Goal: Obtain resource: Download file/media

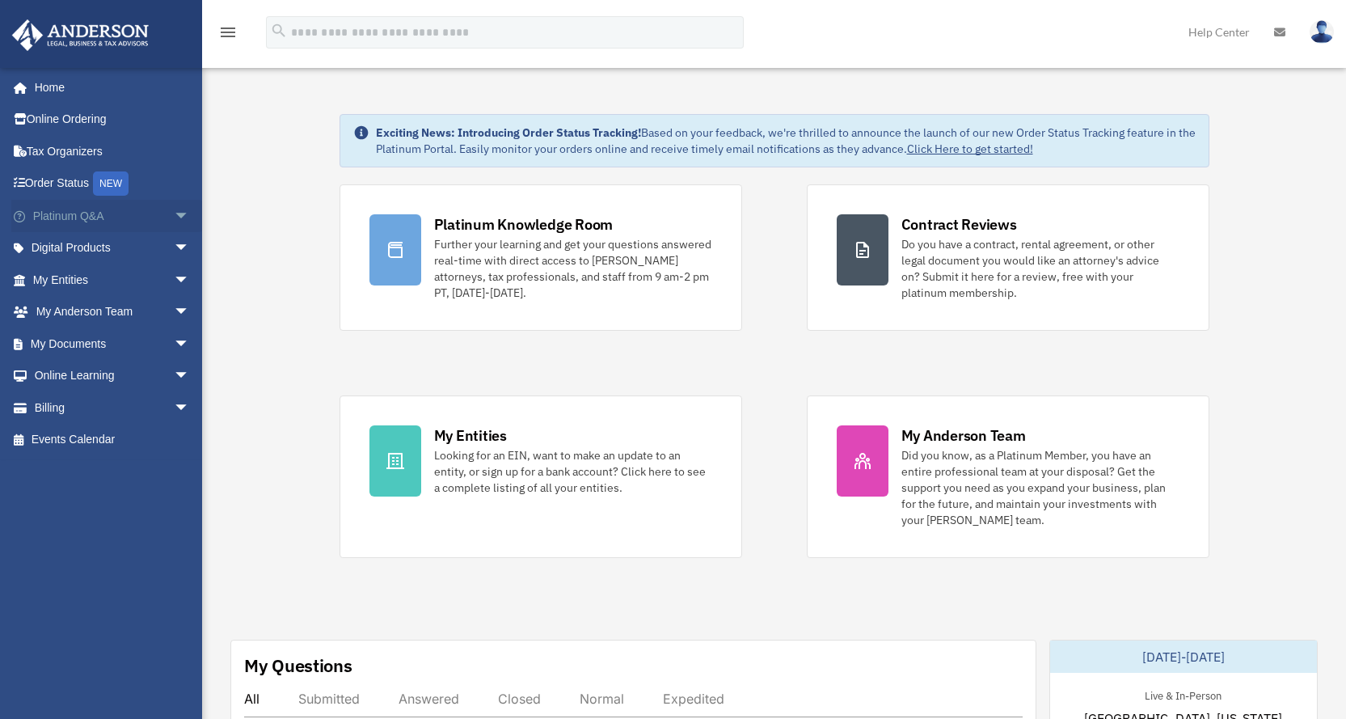
click at [174, 223] on span "arrow_drop_down" at bounding box center [190, 216] width 32 height 33
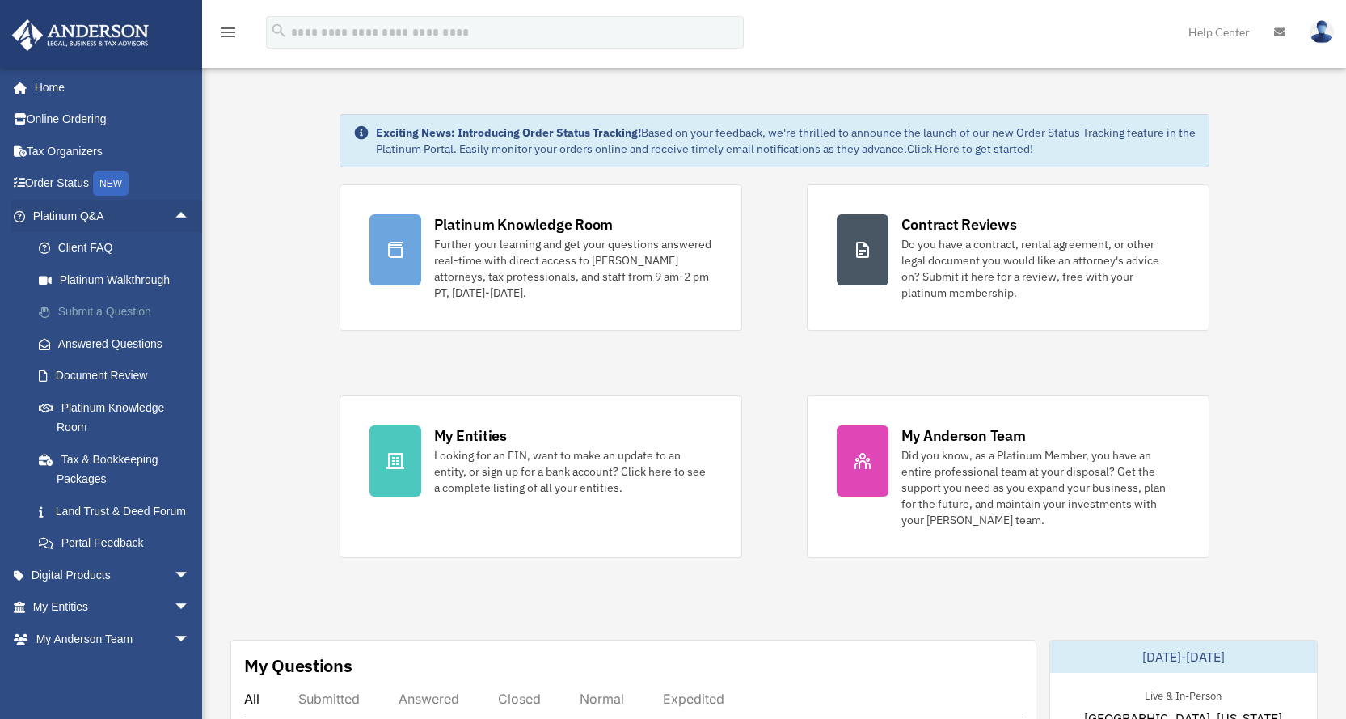
click at [105, 303] on link "Submit a Question" at bounding box center [119, 312] width 192 height 32
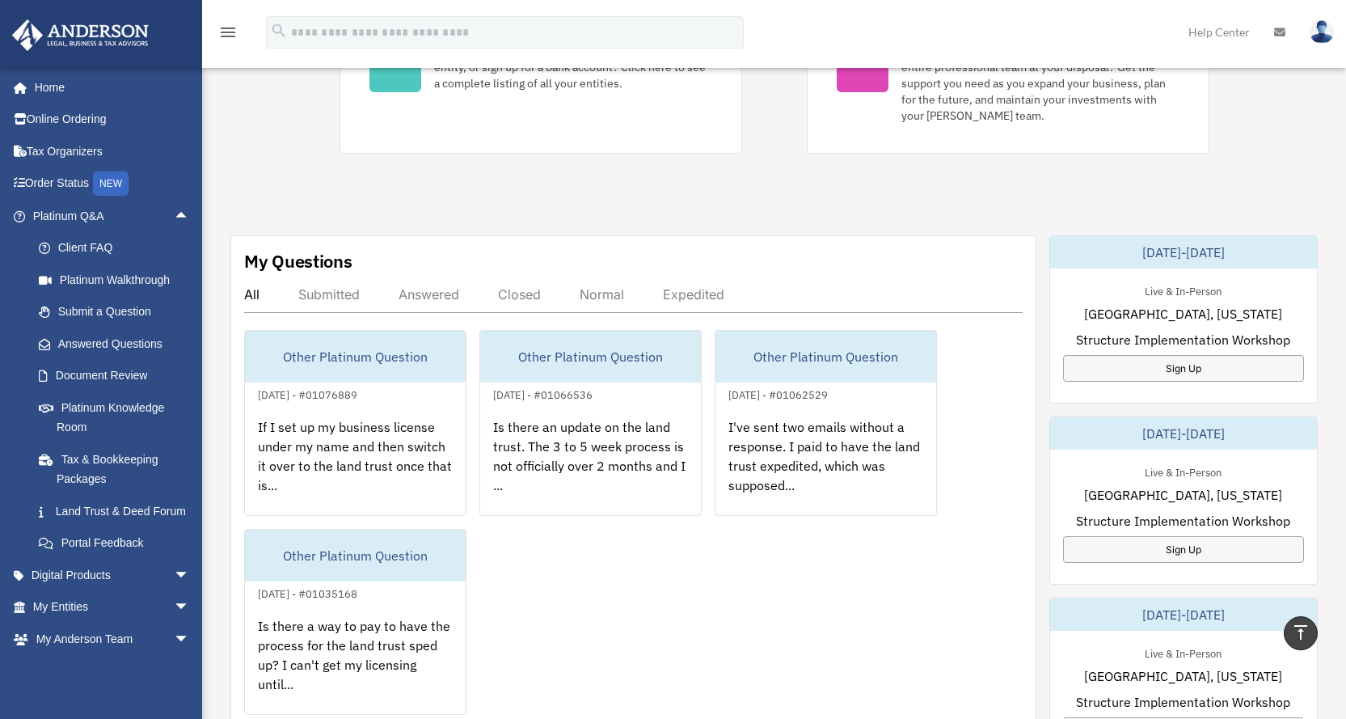
scroll to position [485, 0]
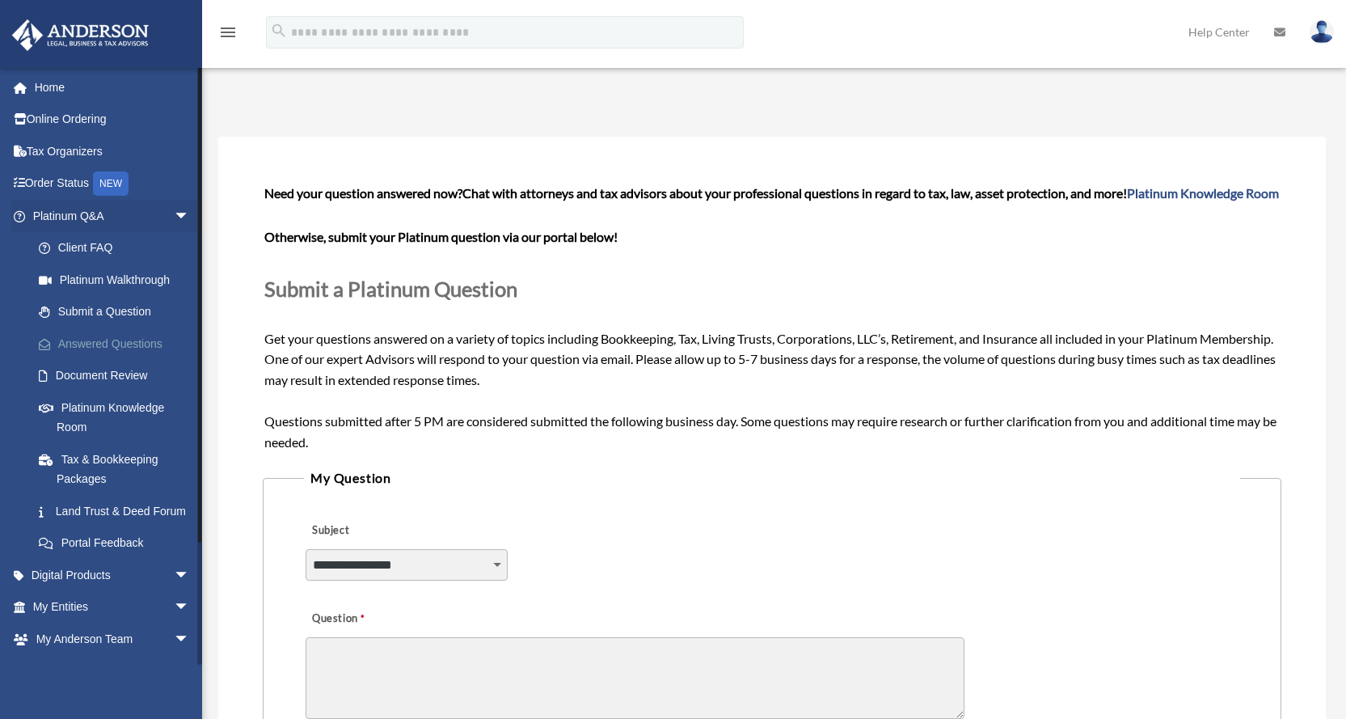
click at [108, 348] on link "Answered Questions" at bounding box center [119, 343] width 192 height 32
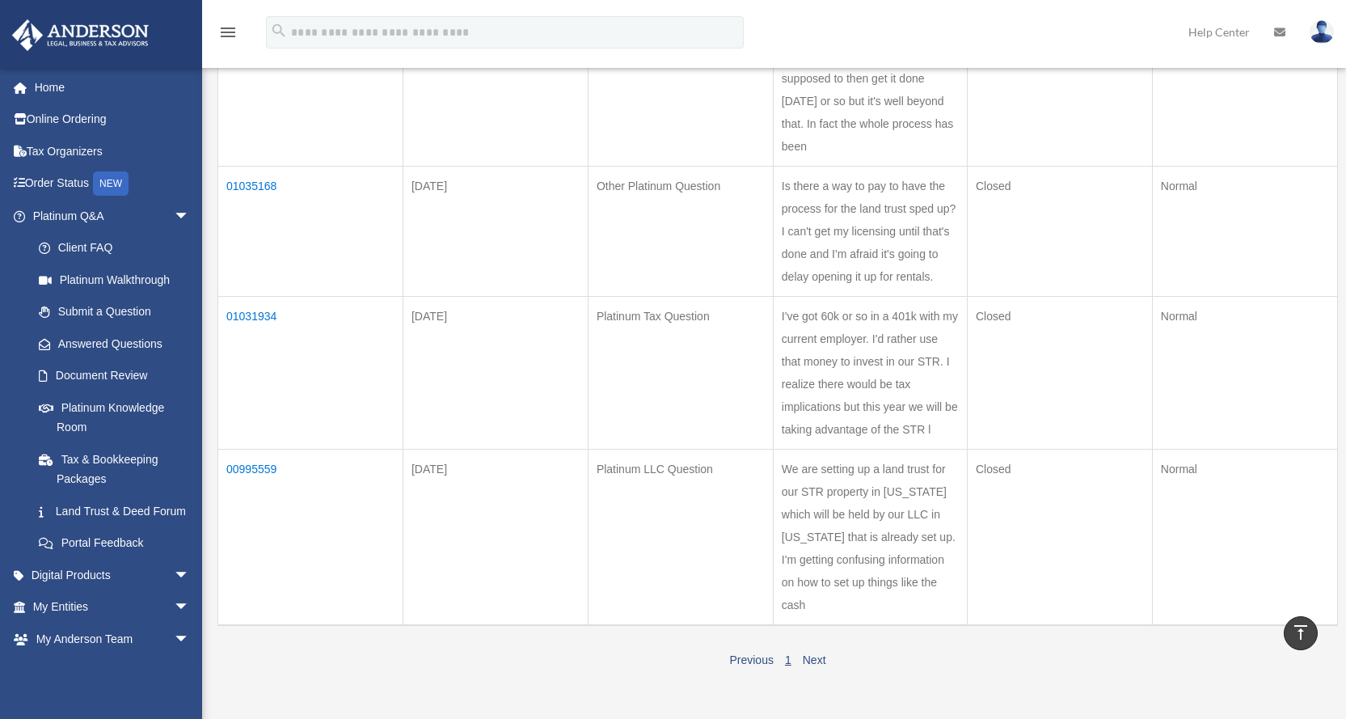
scroll to position [647, 0]
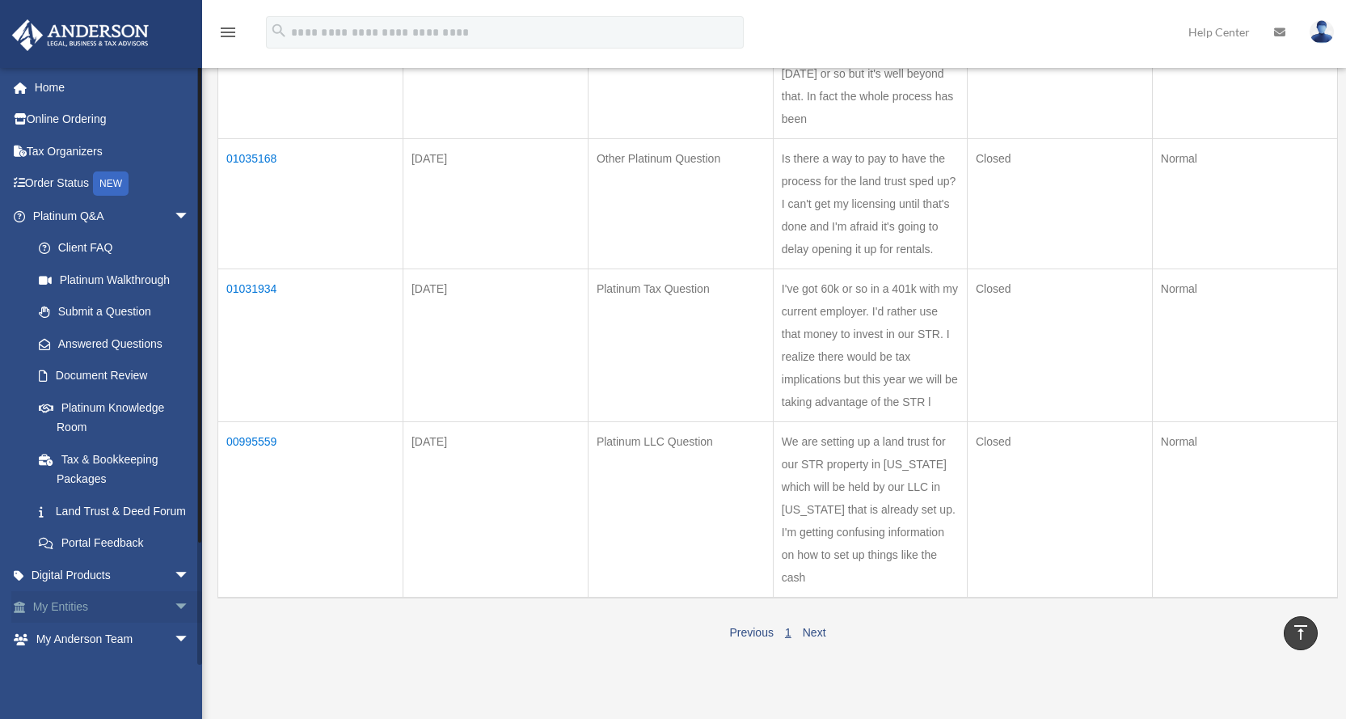
click at [174, 622] on span "arrow_drop_down" at bounding box center [190, 607] width 32 height 33
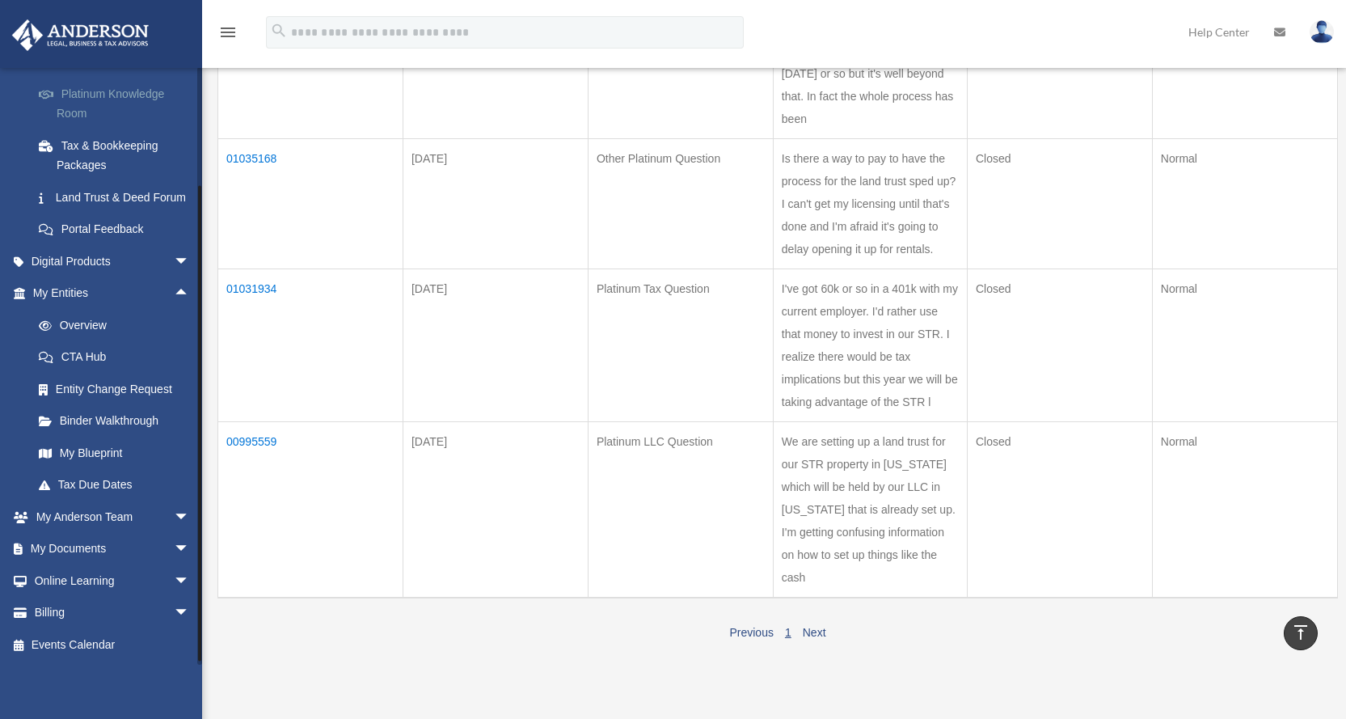
scroll to position [323, 0]
click at [96, 329] on link "Overview" at bounding box center [119, 325] width 192 height 32
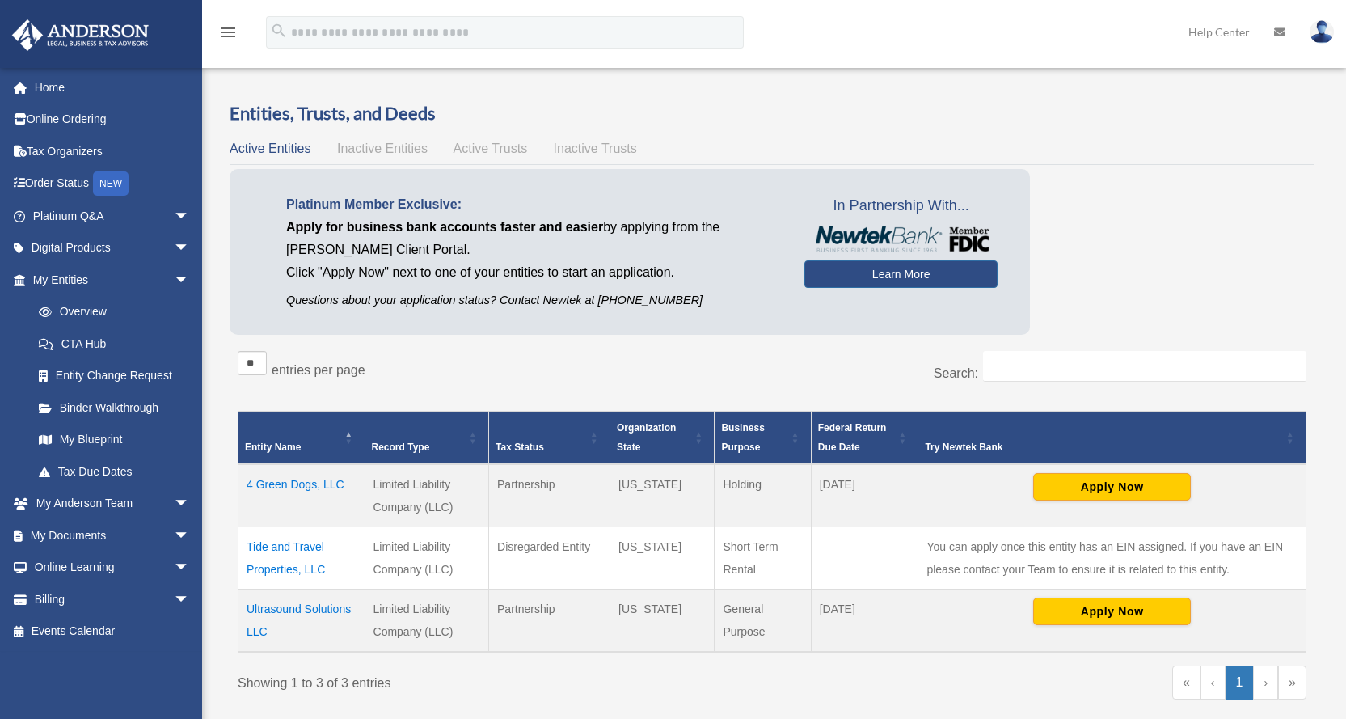
scroll to position [81, 0]
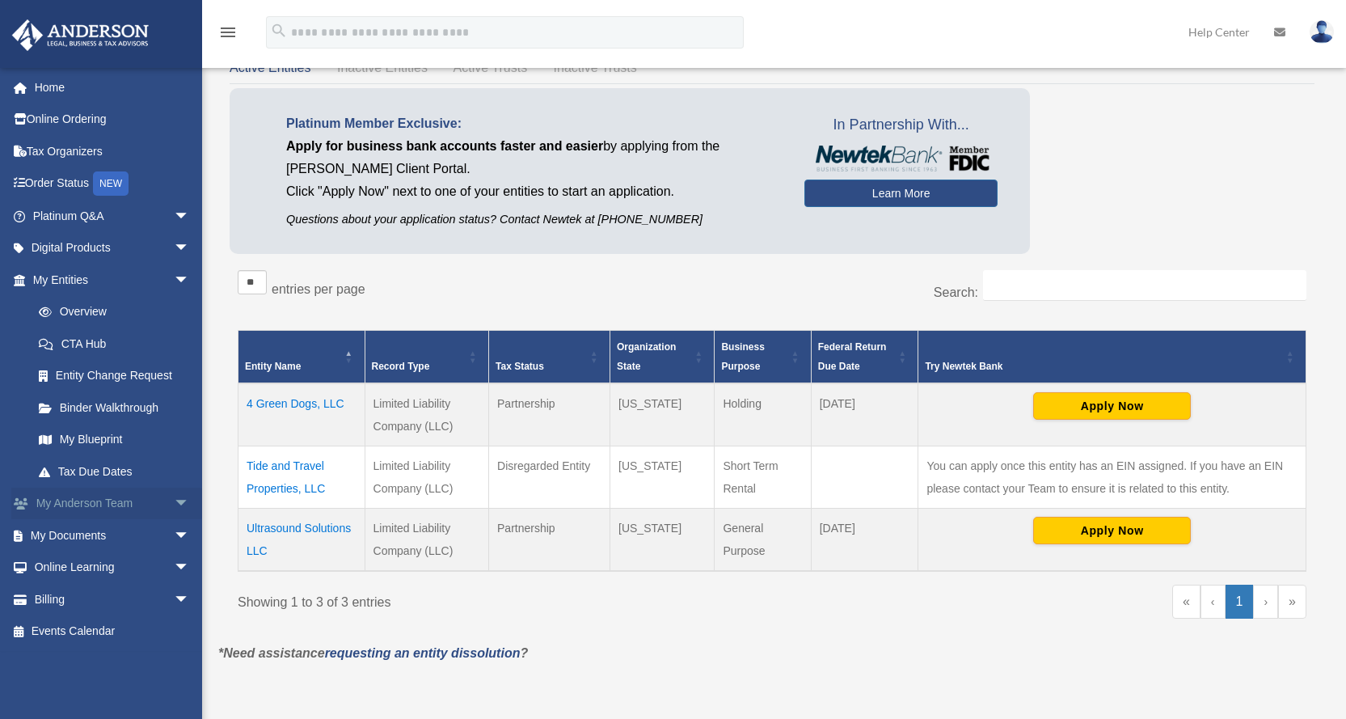
click at [174, 505] on span "arrow_drop_down" at bounding box center [190, 503] width 32 height 33
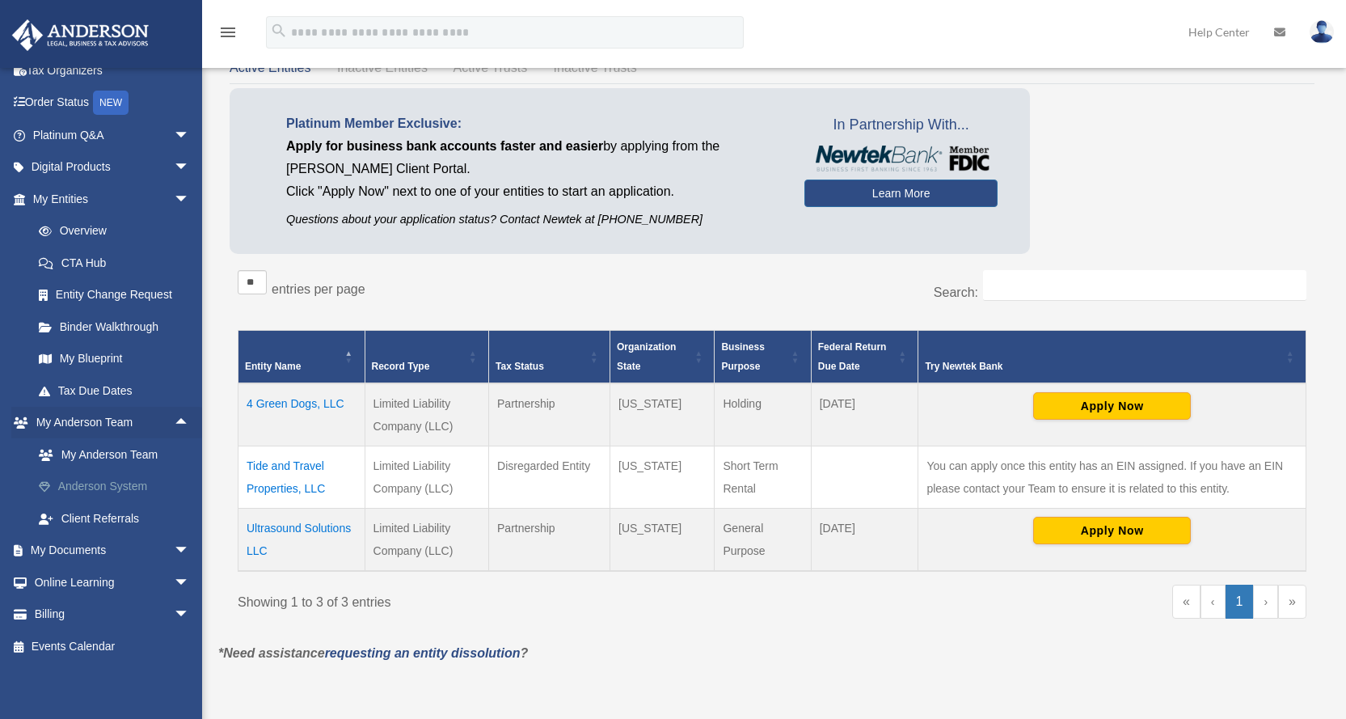
scroll to position [82, 0]
click at [154, 541] on link "My Documents arrow_drop_down" at bounding box center [112, 549] width 203 height 32
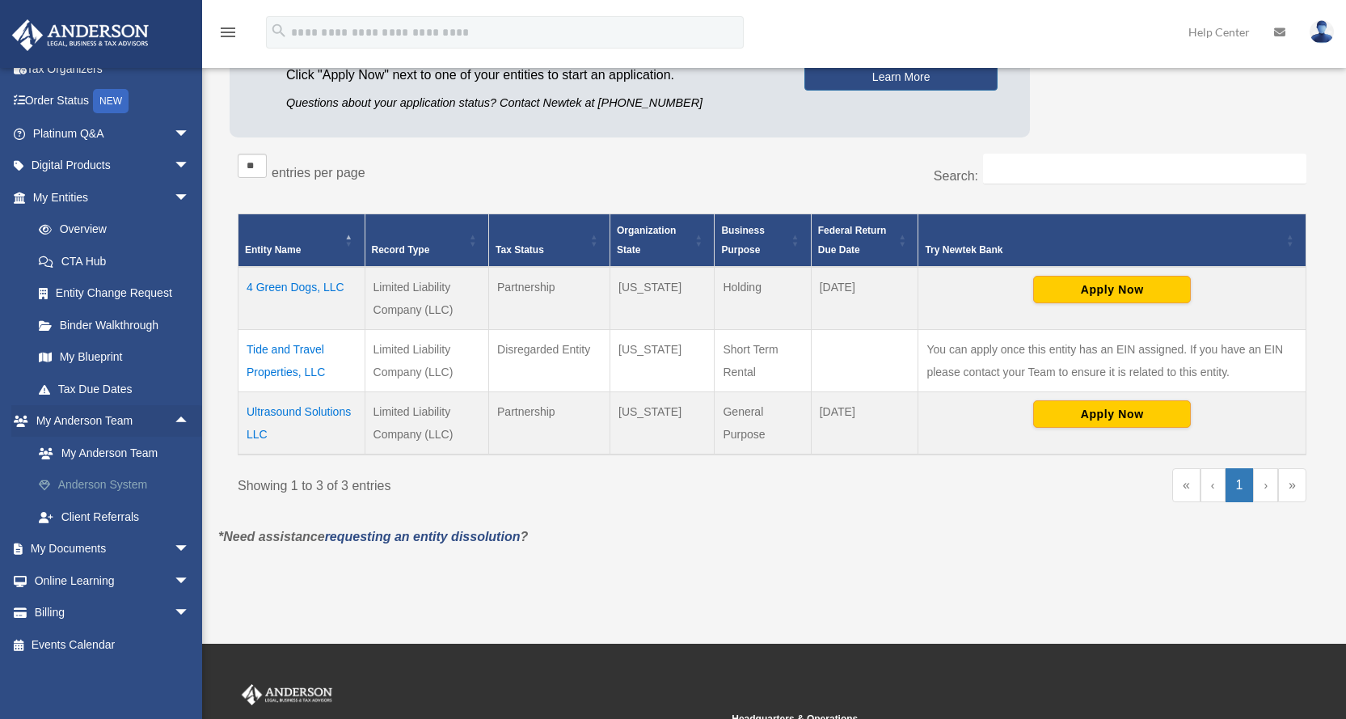
scroll to position [242, 0]
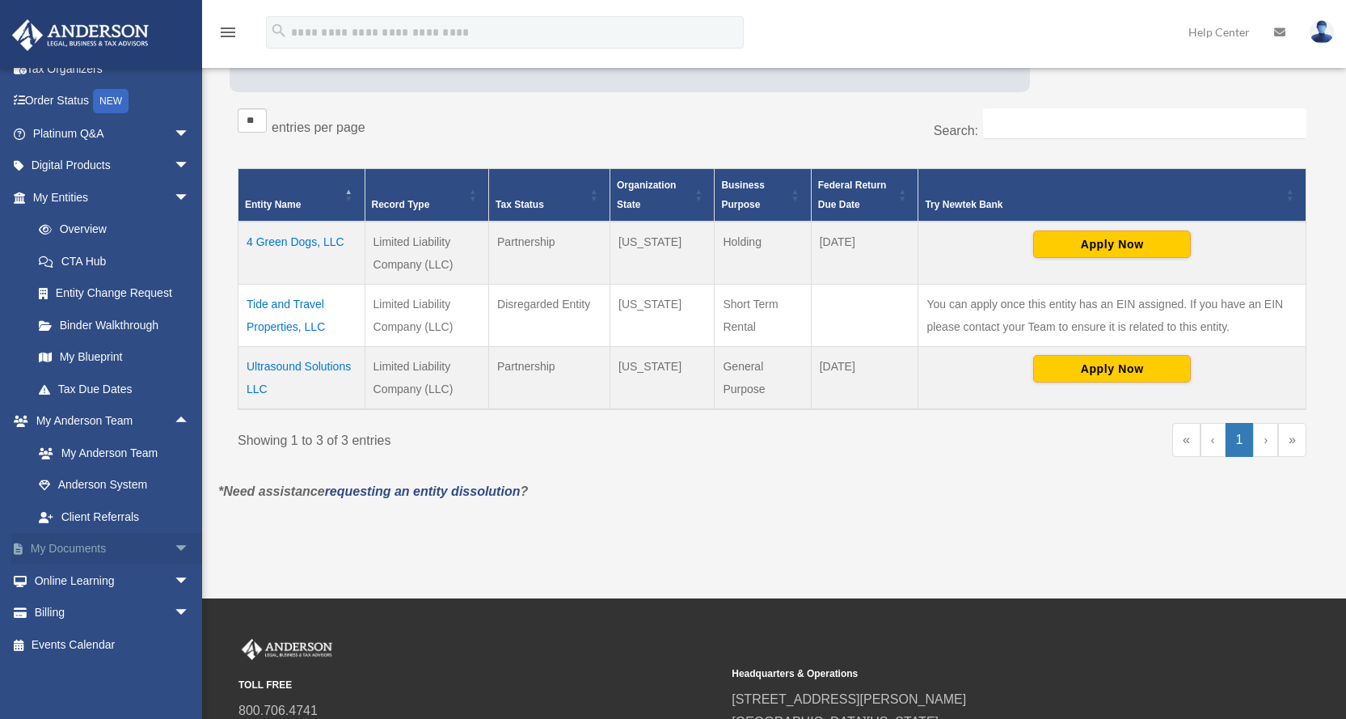
click at [174, 544] on span "arrow_drop_down" at bounding box center [190, 549] width 32 height 33
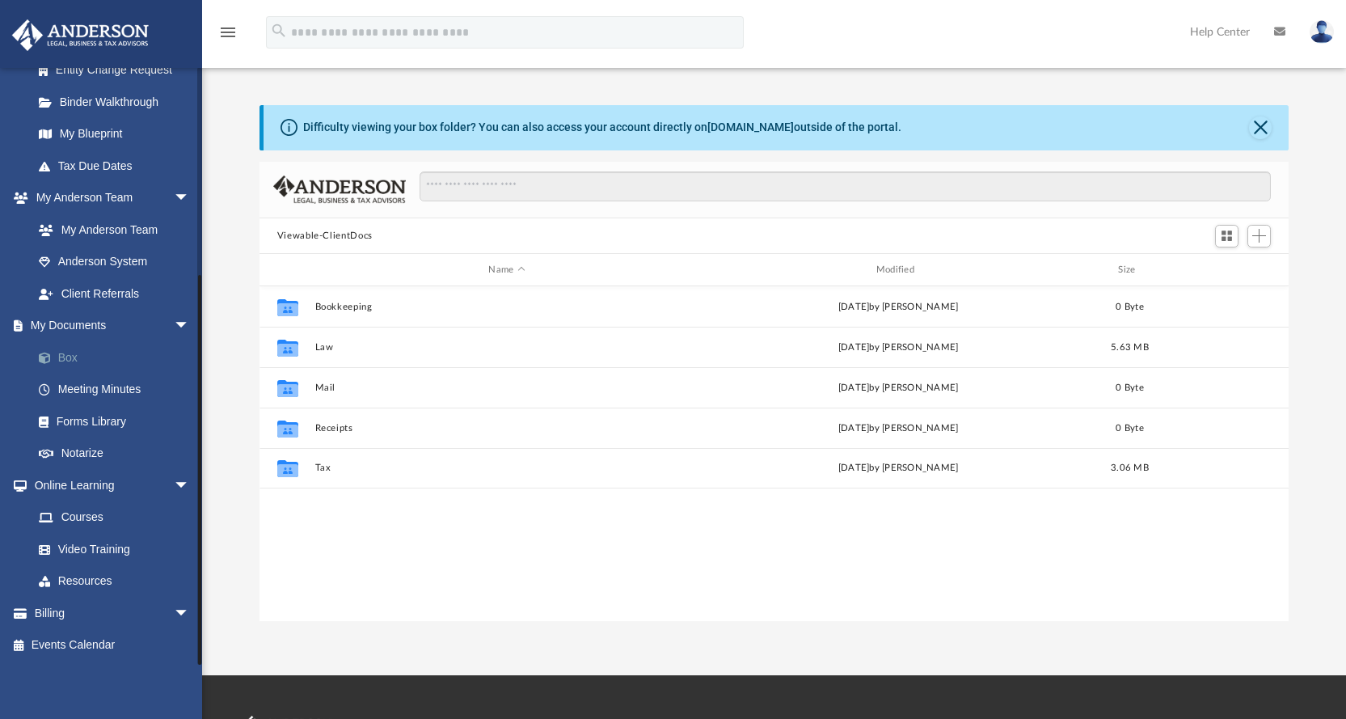
scroll to position [356, 1017]
click at [66, 358] on link "Box" at bounding box center [119, 357] width 192 height 32
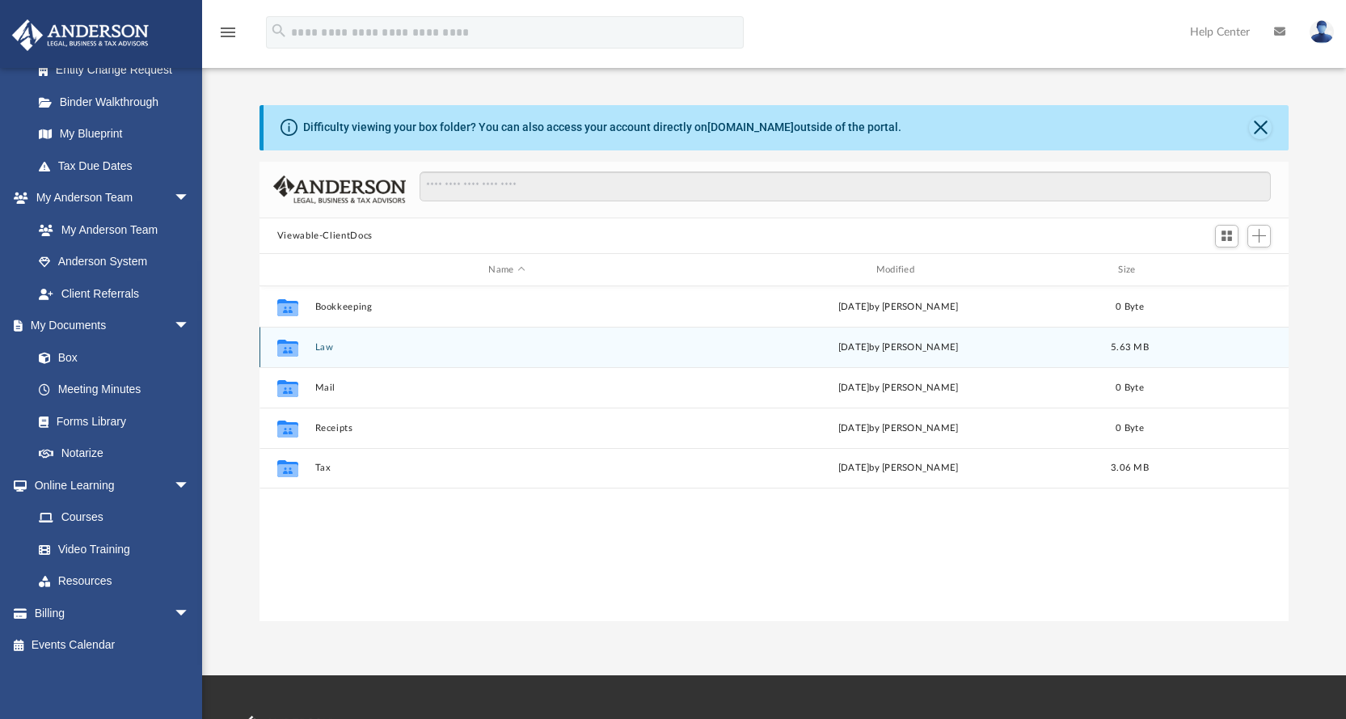
click at [312, 352] on div "Collaborated Folder Law today by Jasmine Grayson 5.63 MB" at bounding box center [774, 347] width 1030 height 40
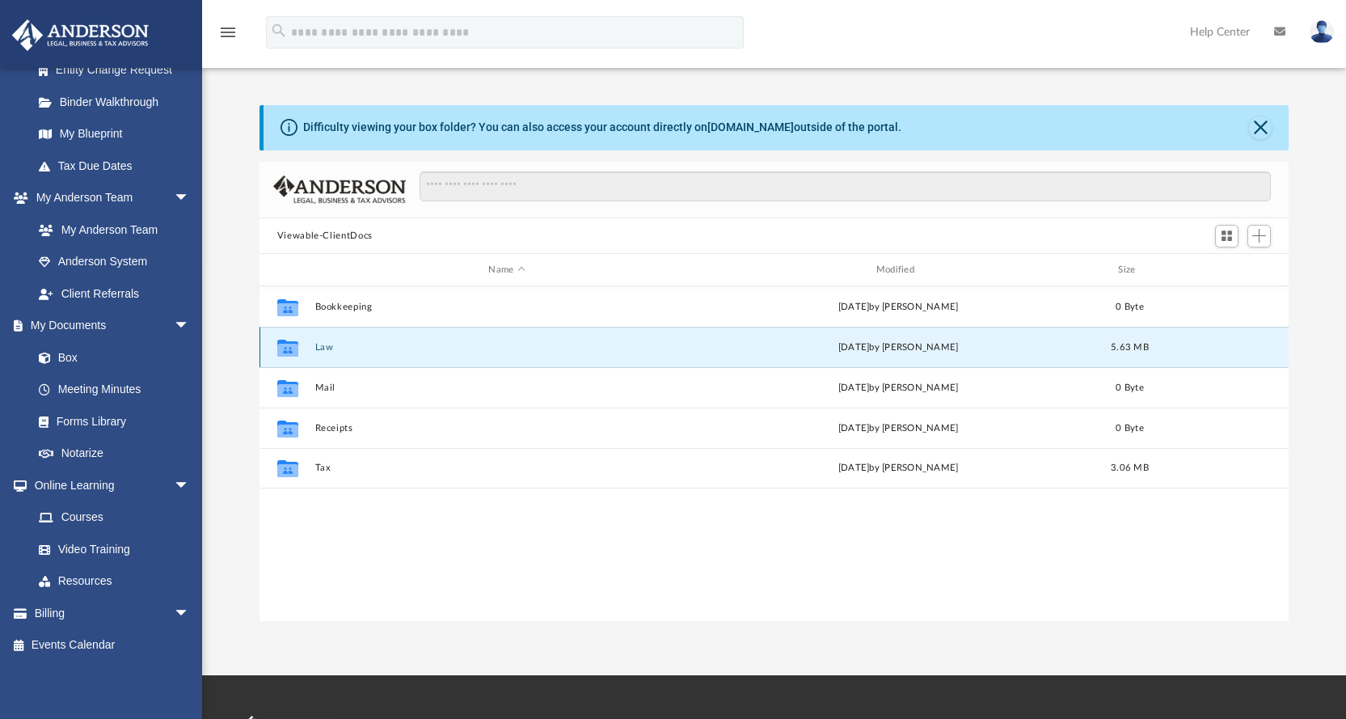
click at [318, 350] on button "Law" at bounding box center [506, 347] width 384 height 11
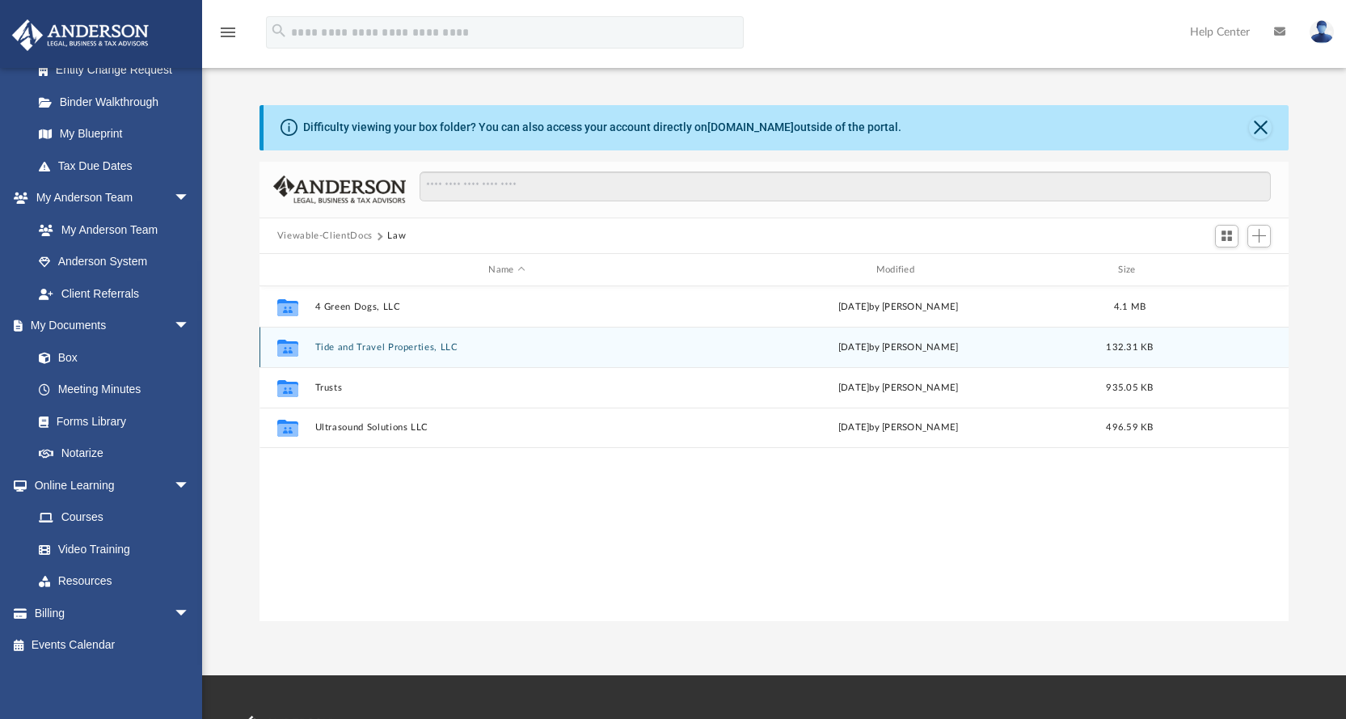
click at [420, 346] on button "Tide and Travel Properties, LLC" at bounding box center [506, 347] width 384 height 11
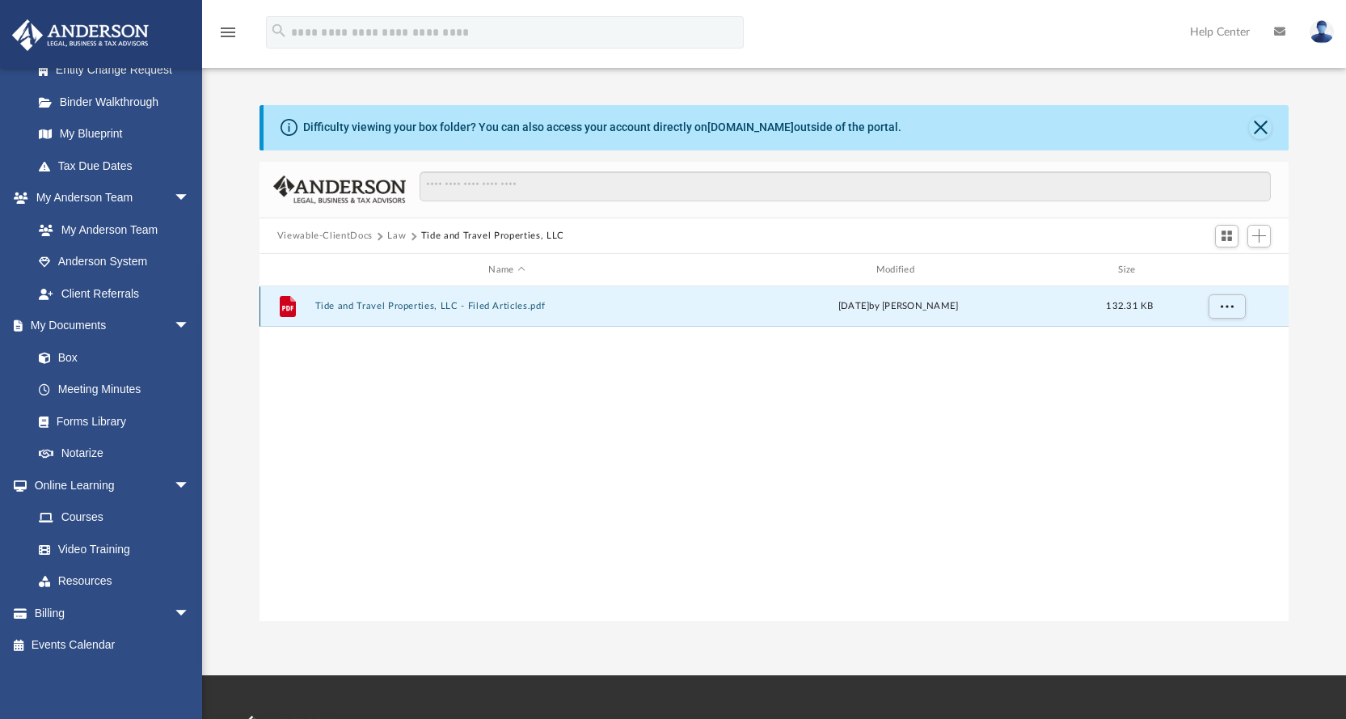
click at [418, 303] on button "Tide and Travel Properties, LLC - Filed Articles.pdf" at bounding box center [506, 306] width 384 height 11
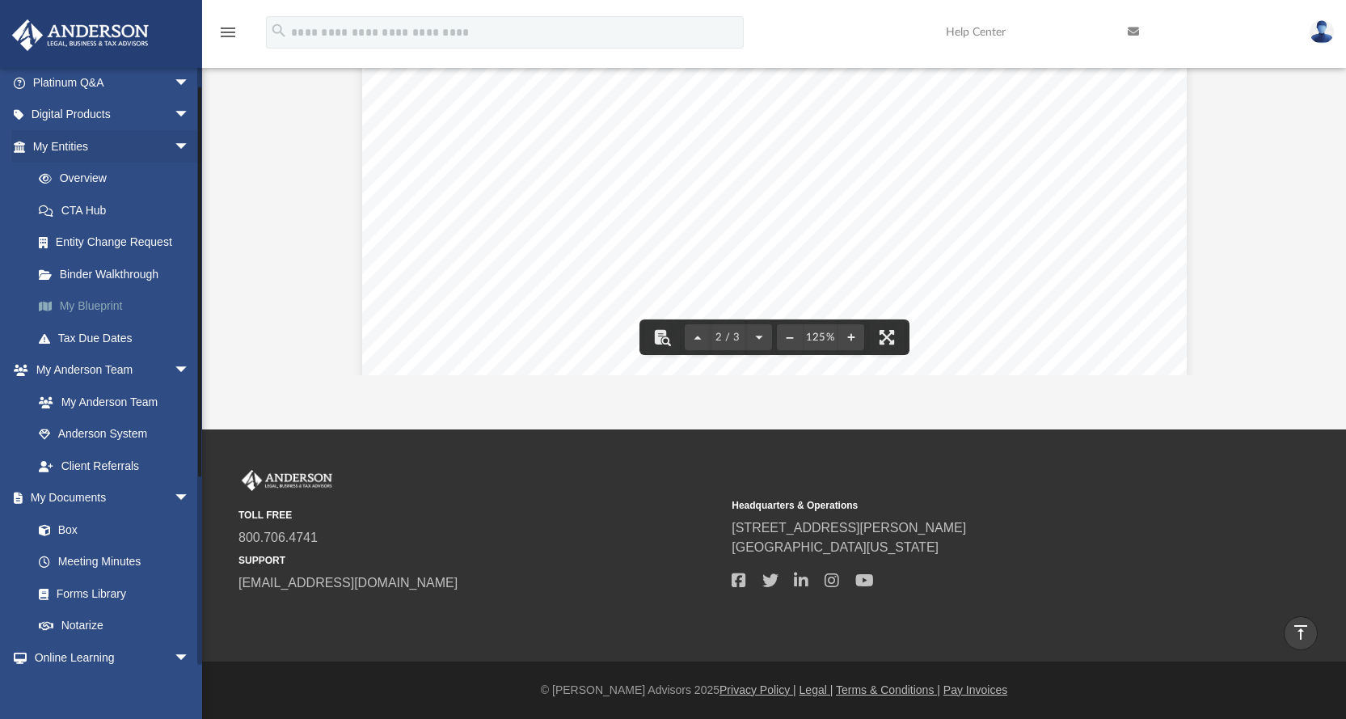
scroll to position [0, 0]
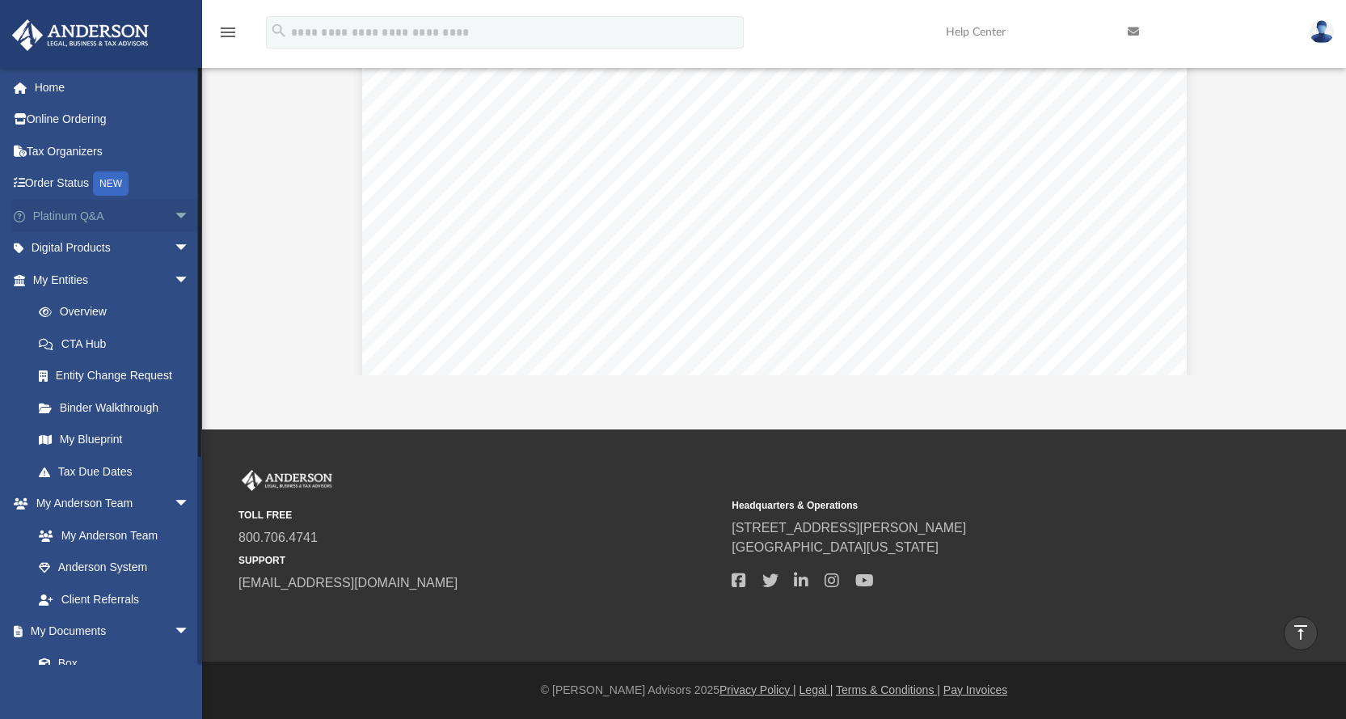
click at [174, 206] on span "arrow_drop_down" at bounding box center [190, 216] width 32 height 33
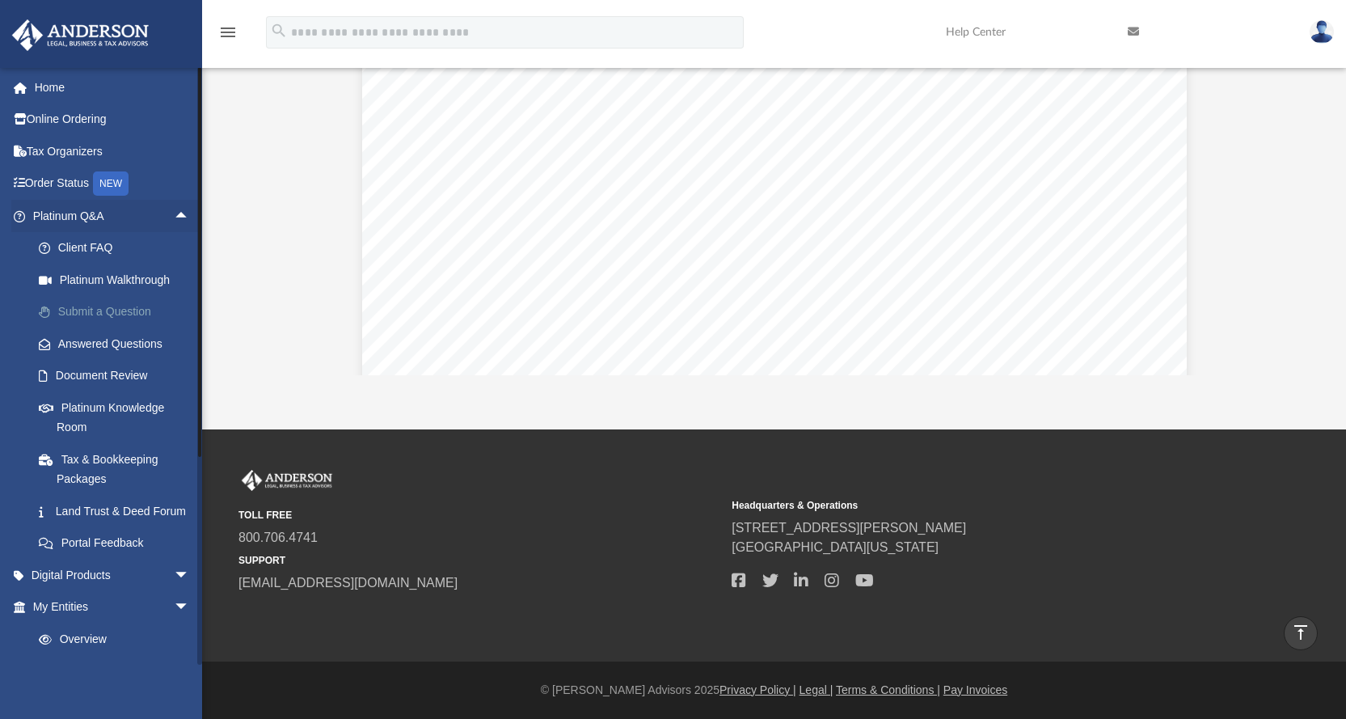
click at [104, 301] on link "Submit a Question" at bounding box center [119, 312] width 192 height 32
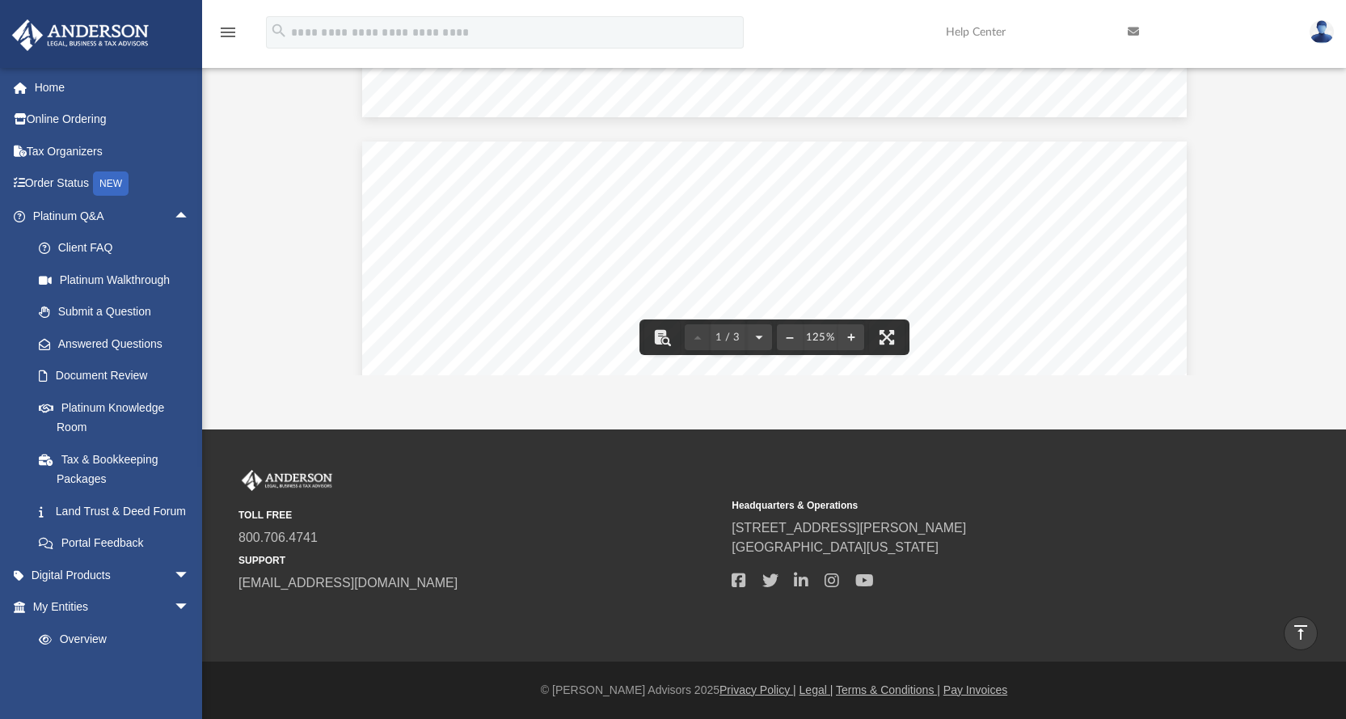
scroll to position [741, 0]
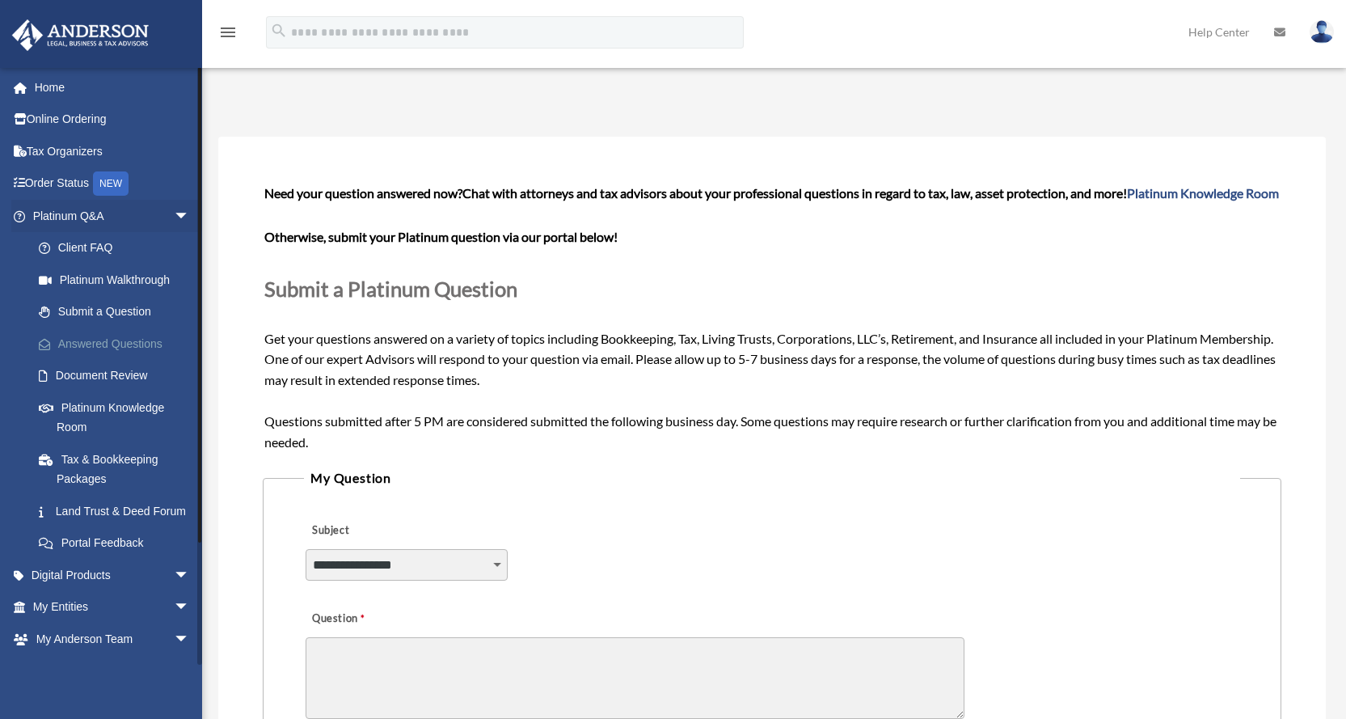
click at [108, 342] on link "Answered Questions" at bounding box center [119, 343] width 192 height 32
